Goal: Navigation & Orientation: Find specific page/section

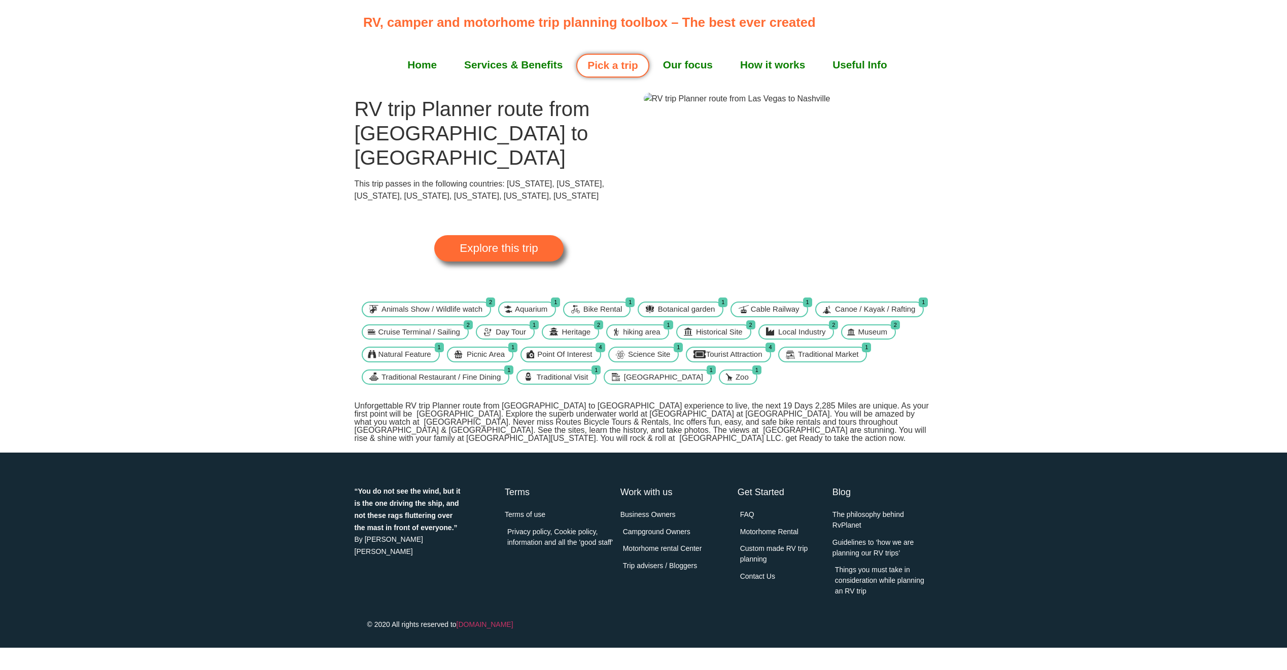
click at [504, 243] on span "Explore this trip" at bounding box center [499, 248] width 78 height 11
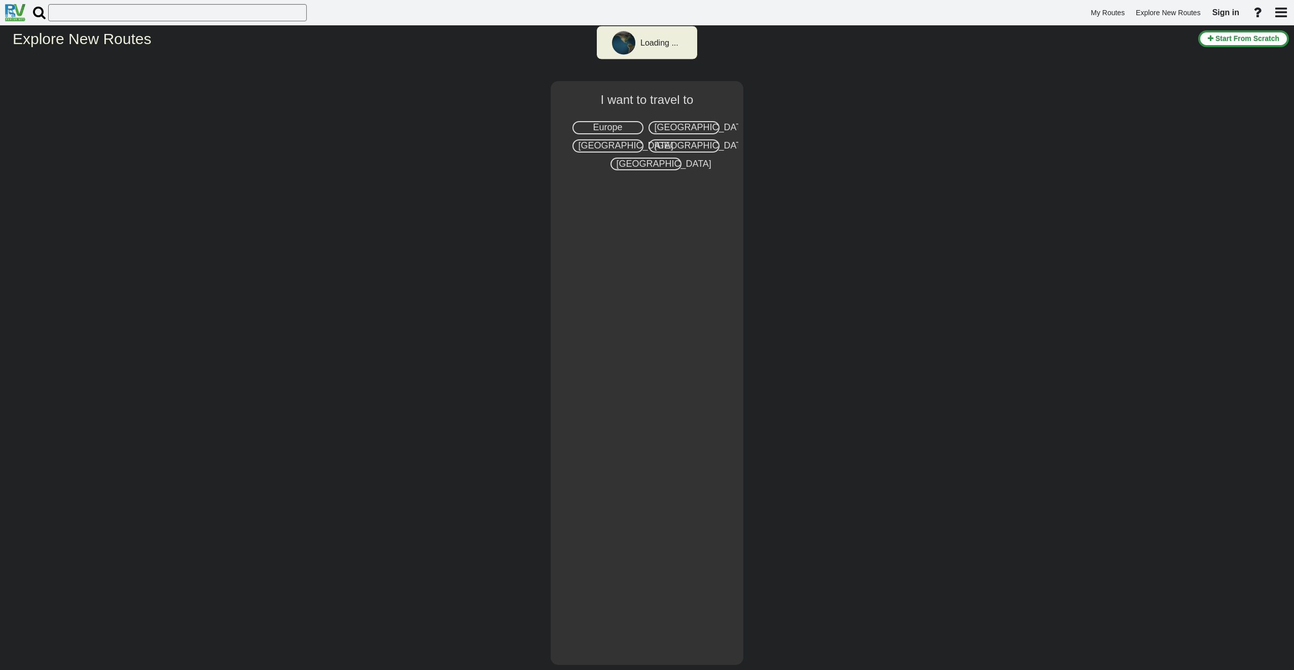
select select "number:2"
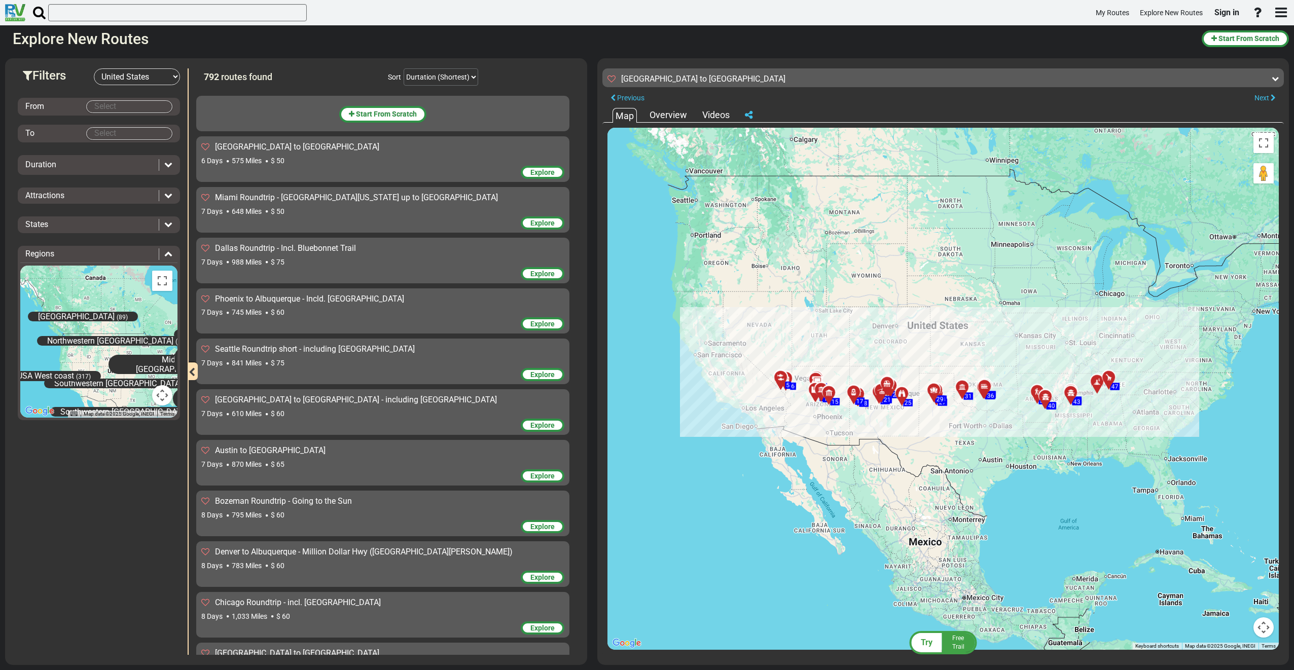
scroll to position [23729, 0]
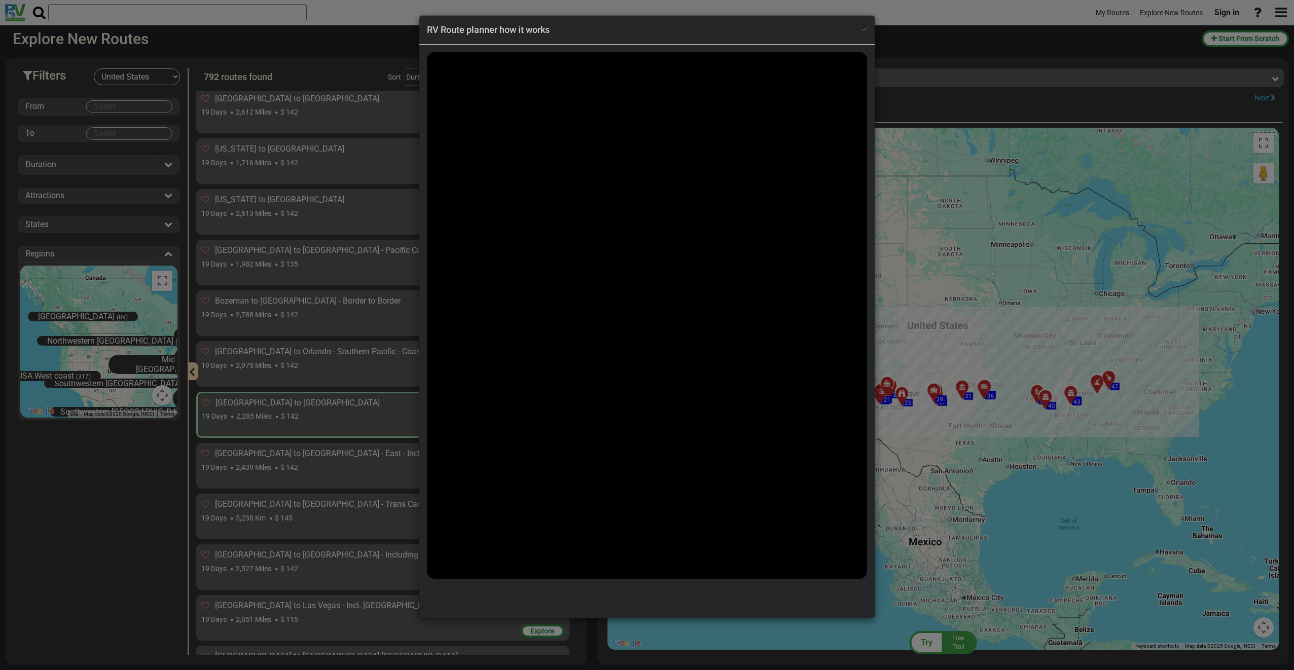
click at [866, 27] on span "×" at bounding box center [865, 27] width 6 height 12
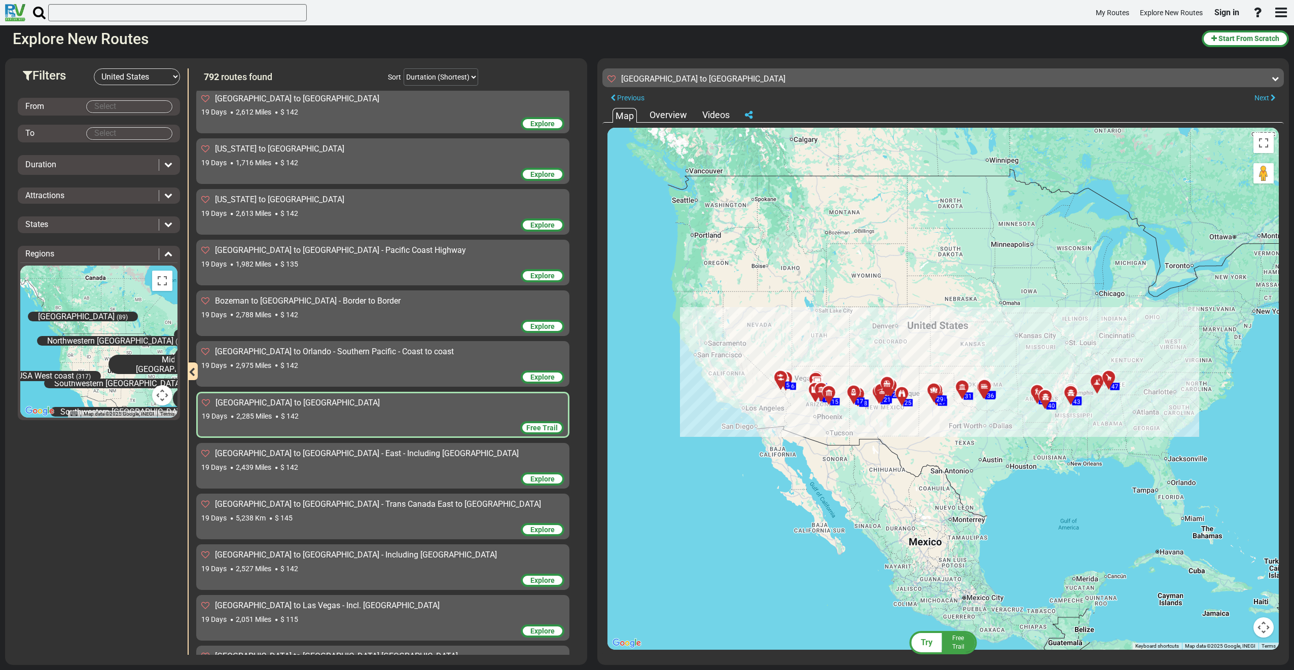
click at [441, 398] on div "[GEOGRAPHIC_DATA] to [GEOGRAPHIC_DATA]" at bounding box center [383, 404] width 362 height 12
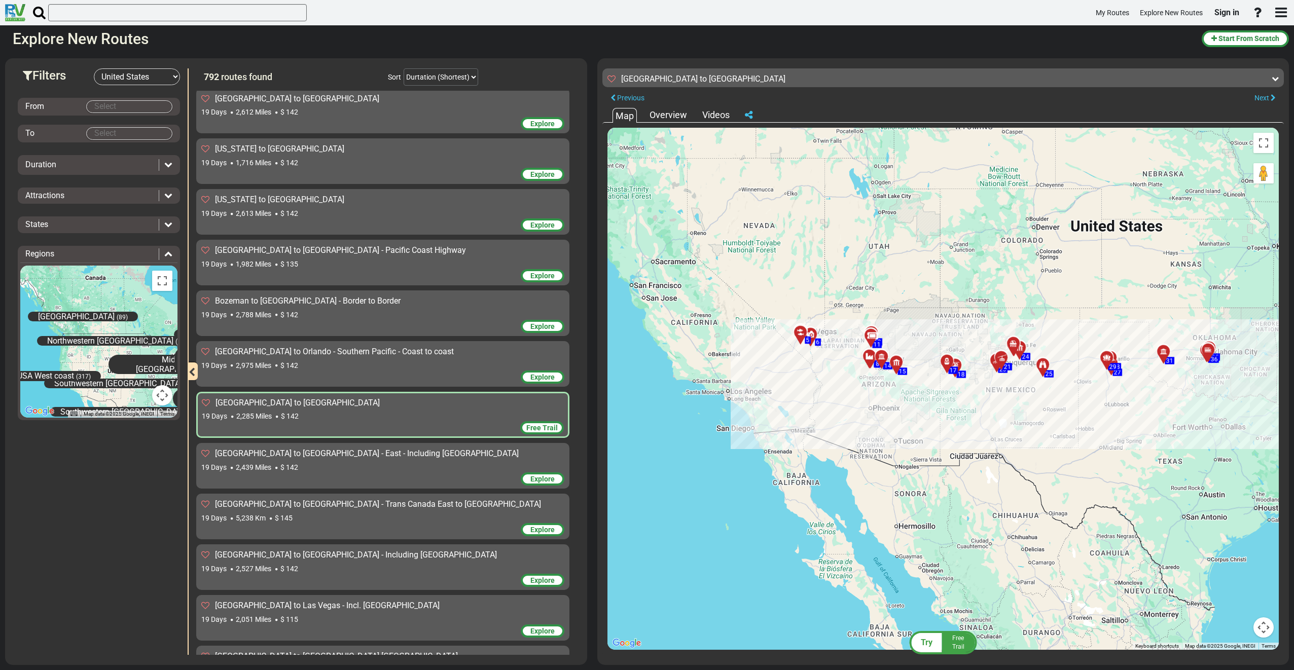
drag, startPoint x: 806, startPoint y: 396, endPoint x: 1008, endPoint y: 447, distance: 208.1
click at [1008, 447] on div "To activate drag with keyboard, press Alt + Enter. Once in keyboard drag state,…" at bounding box center [944, 389] width 672 height 522
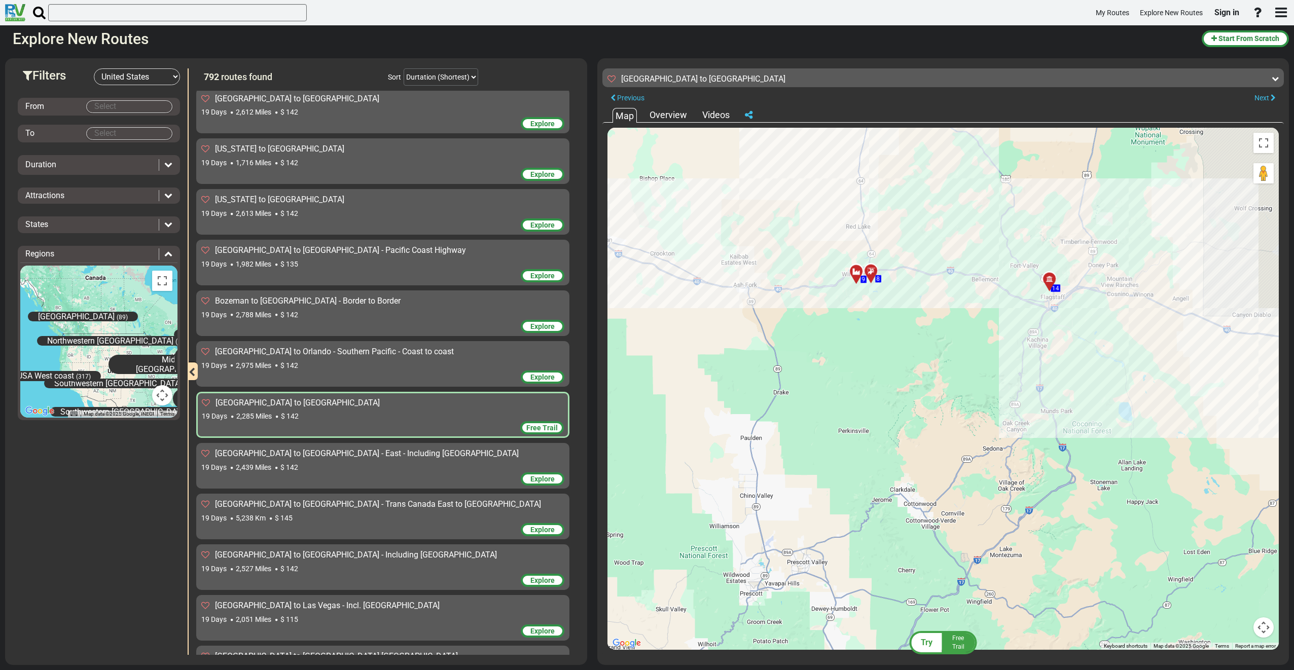
click at [854, 270] on icon at bounding box center [857, 272] width 10 height 8
click at [870, 271] on div at bounding box center [874, 275] width 17 height 16
